Goal: Transaction & Acquisition: Purchase product/service

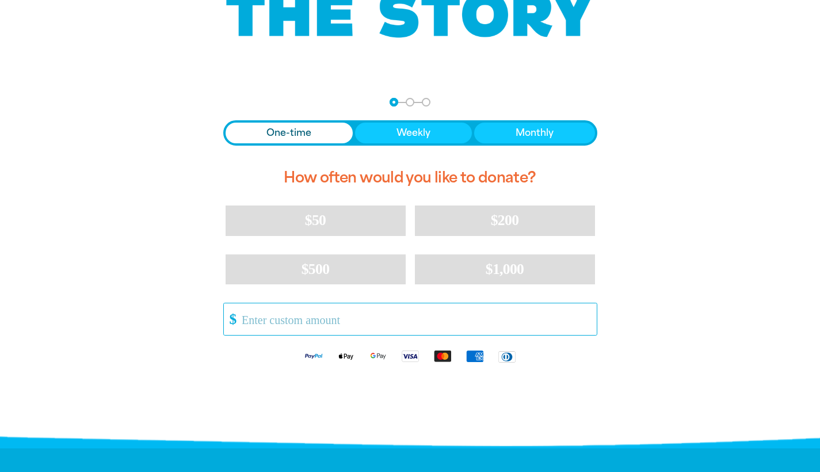
click at [350, 316] on input "Other Amount" at bounding box center [415, 319] width 362 height 32
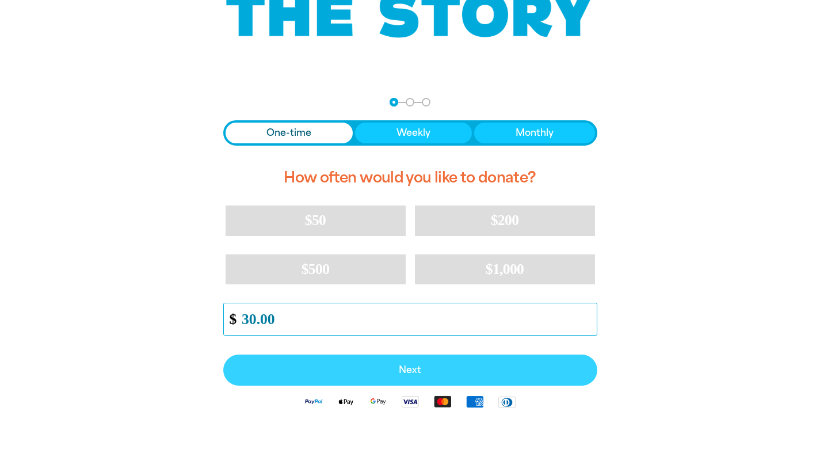
type input "30.00"
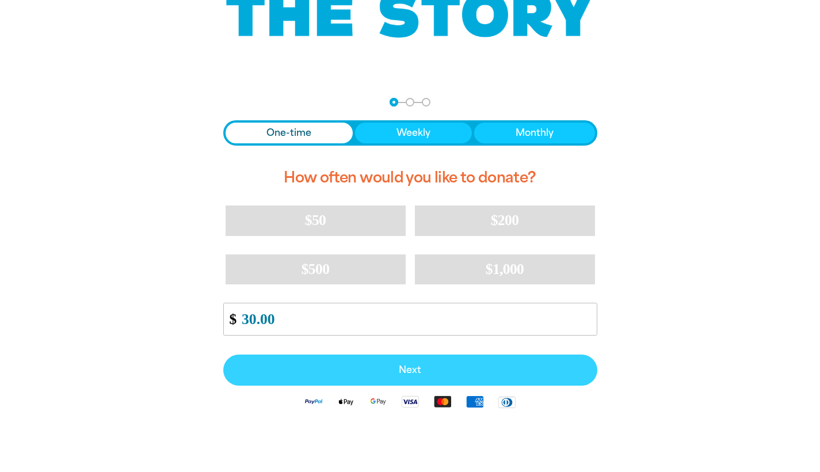
click at [396, 371] on span "Next" at bounding box center [410, 369] width 349 height 9
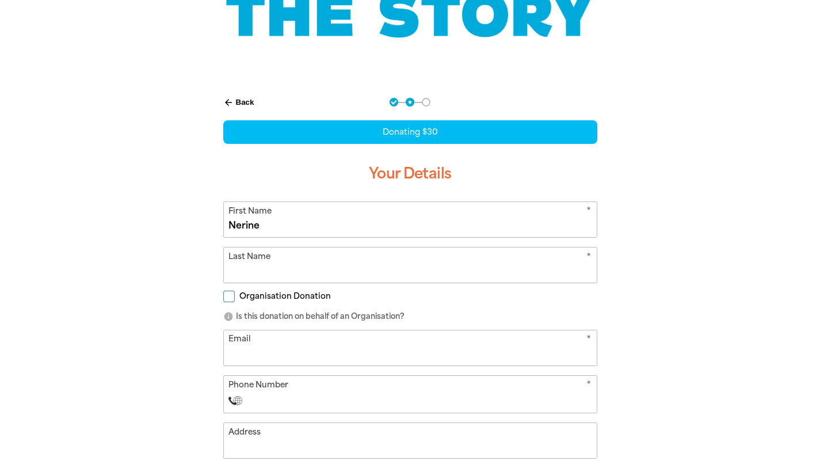
type input "Nerine"
type input "[PERSON_NAME]"
click at [226, 293] on input "Organisation Donation" at bounding box center [229, 297] width 12 height 12
checkbox input "true"
type input "S"
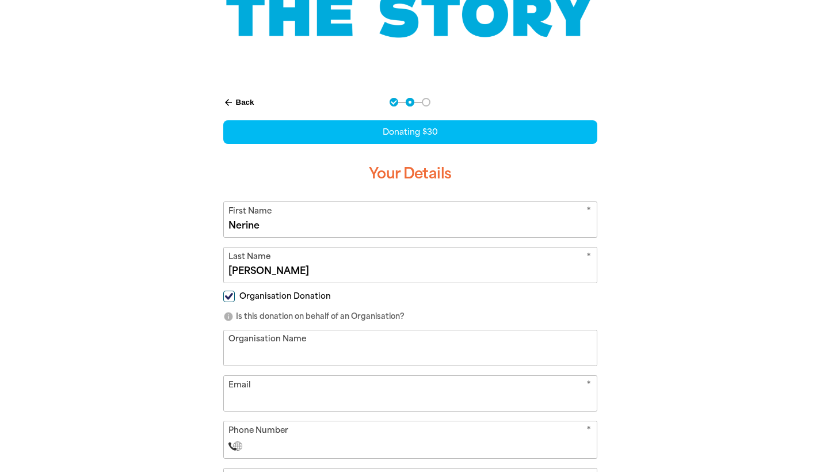
click at [232, 295] on input "Organisation Donation" at bounding box center [229, 297] width 12 height 12
checkbox input "false"
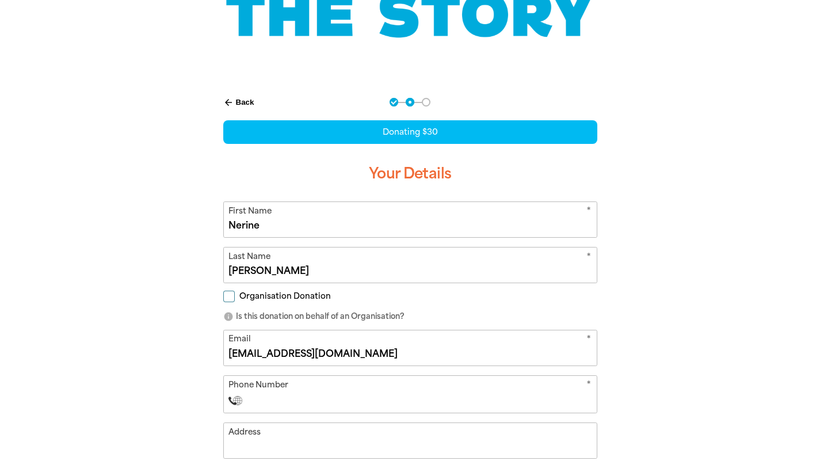
scroll to position [270, 0]
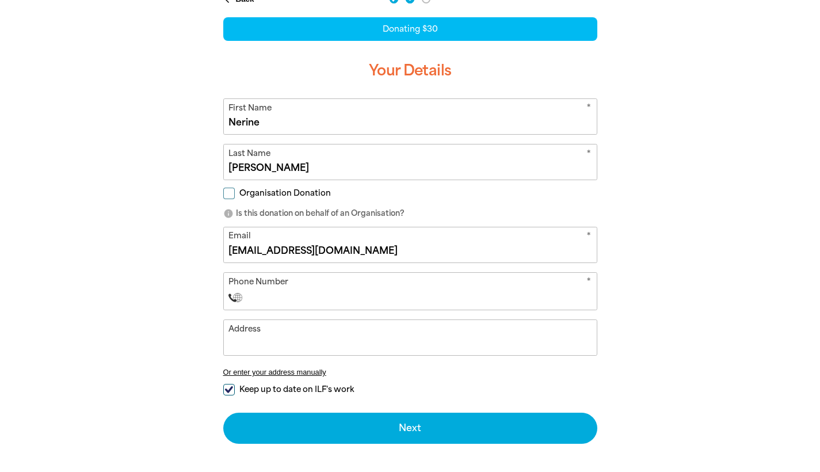
type input "[EMAIL_ADDRESS][DOMAIN_NAME]"
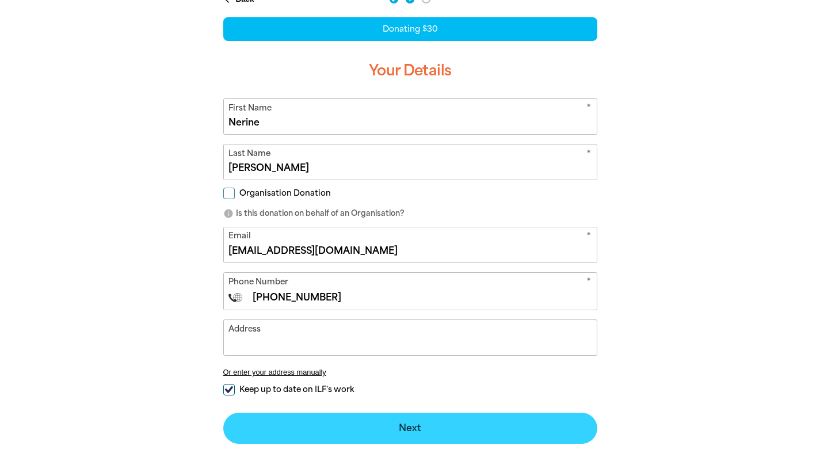
type input "[PHONE_NUMBER]"
click at [391, 429] on button "Next chevron_right" at bounding box center [410, 428] width 374 height 31
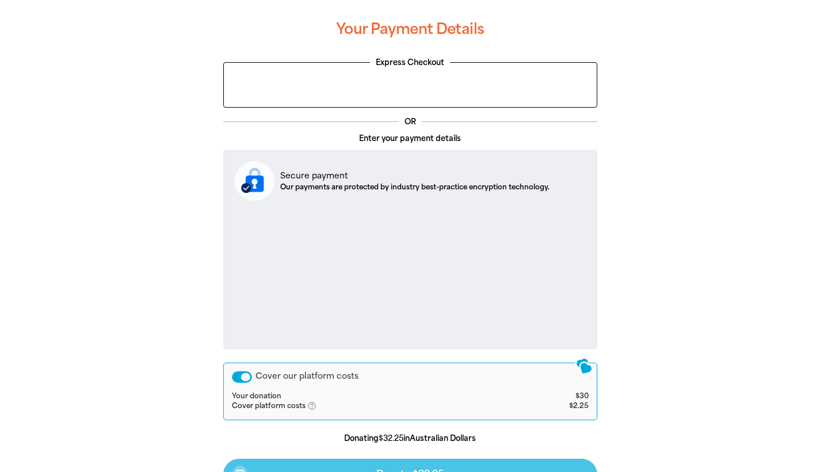
scroll to position [0, 0]
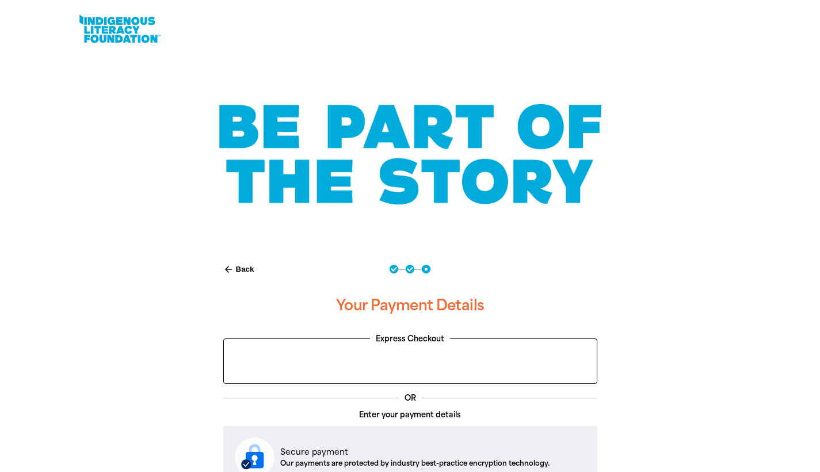
click at [244, 262] on button "arrow_back Back" at bounding box center [239, 269] width 40 height 20
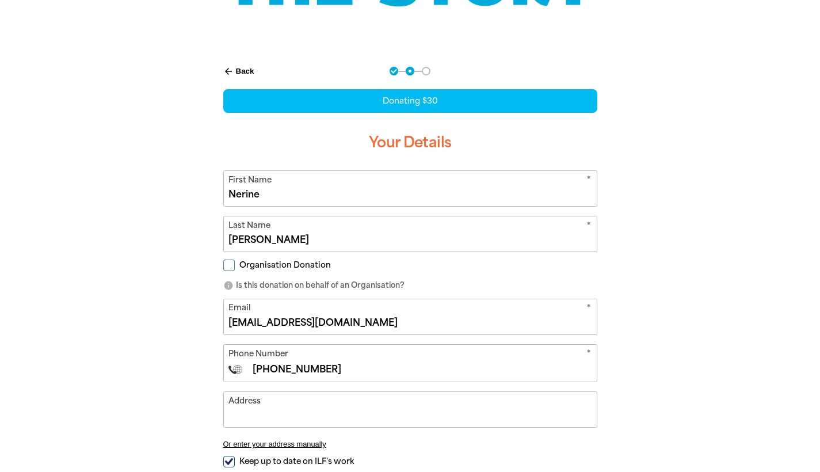
scroll to position [236, 0]
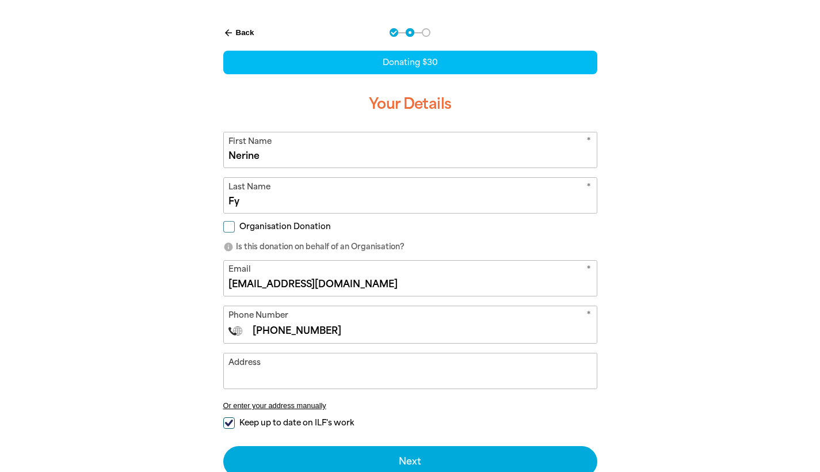
type input "F"
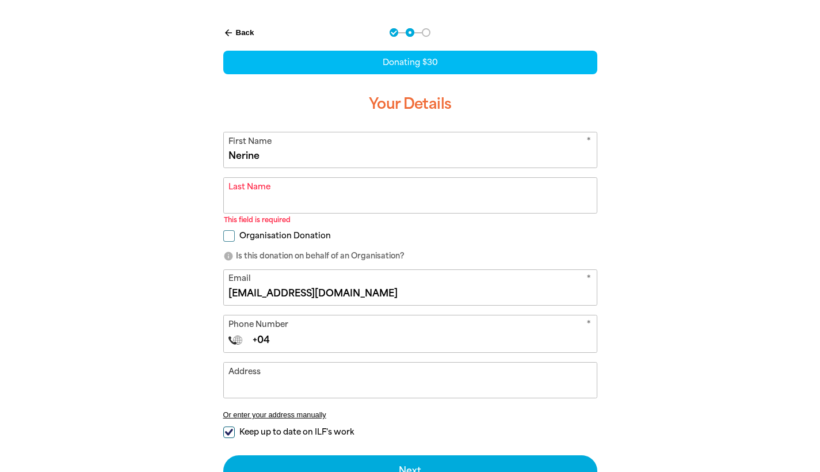
type input "+0"
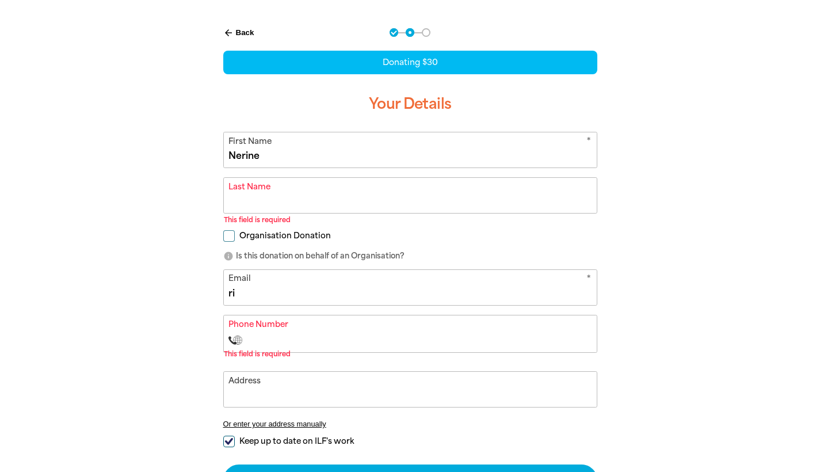
type input "r"
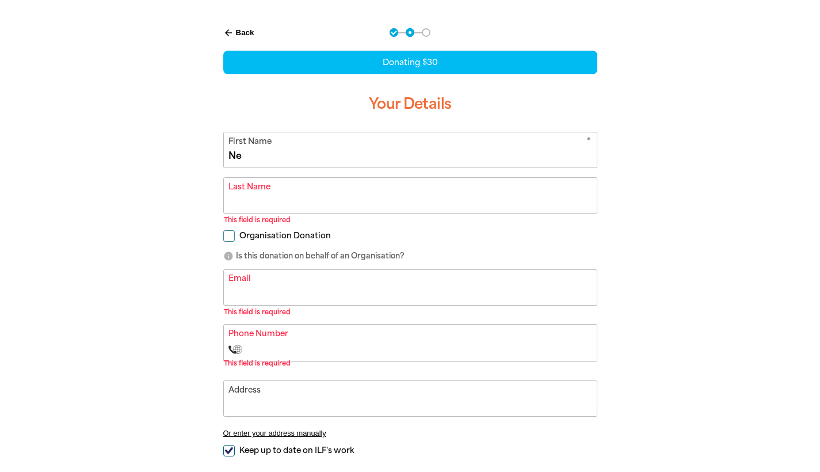
type input "N"
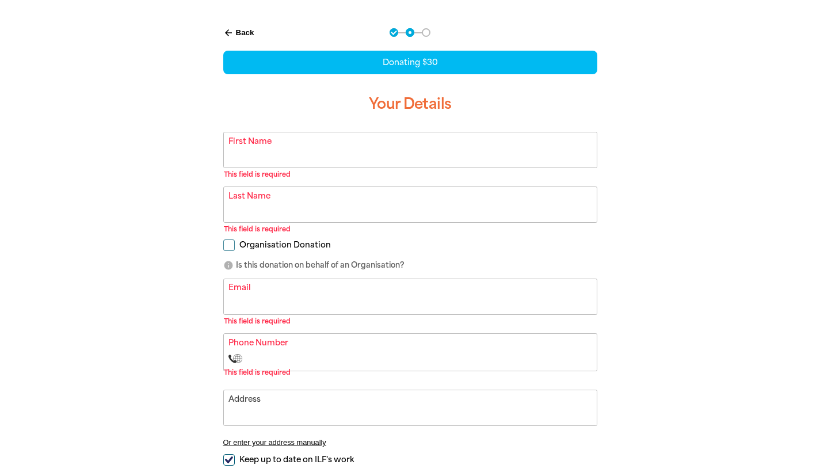
click at [227, 35] on icon "arrow_back" at bounding box center [228, 33] width 10 height 10
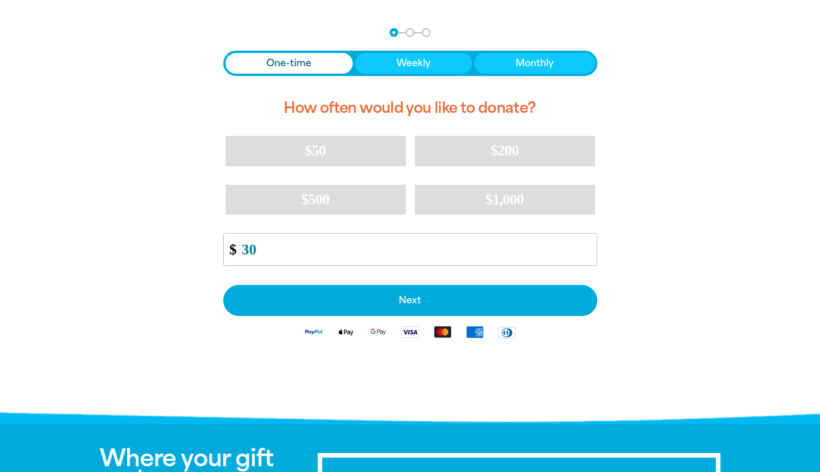
scroll to position [0, 0]
